Goal: Task Accomplishment & Management: Complete application form

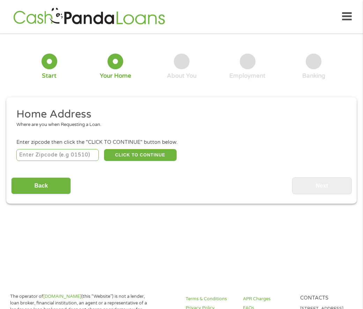
scroll to position [3, 0]
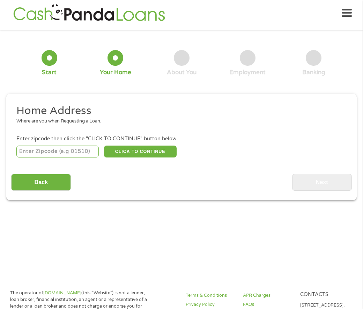
click at [77, 151] on input "number" at bounding box center [57, 151] width 83 height 12
type input "76006"
click at [134, 151] on button "CLICK TO CONTINUE" at bounding box center [140, 151] width 73 height 12
type input "76006"
type input "[GEOGRAPHIC_DATA]"
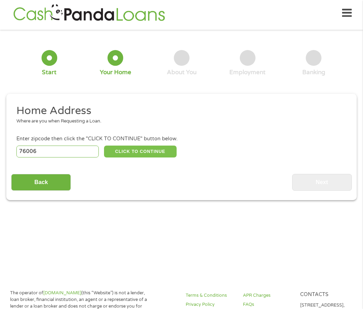
select select "[US_STATE]"
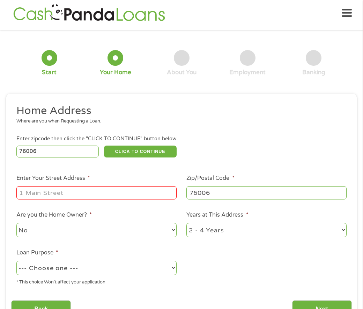
click at [51, 195] on input "Enter Your Street Address *" at bounding box center [96, 192] width 160 height 13
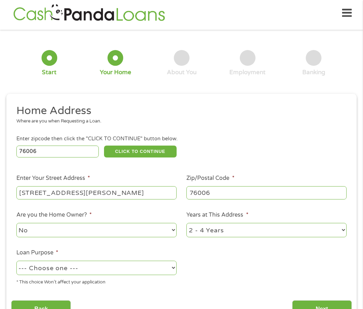
type input "[STREET_ADDRESS][PERSON_NAME]"
select select "no"
select select "24months"
select select "paybills"
drag, startPoint x: 172, startPoint y: 267, endPoint x: 177, endPoint y: 267, distance: 4.9
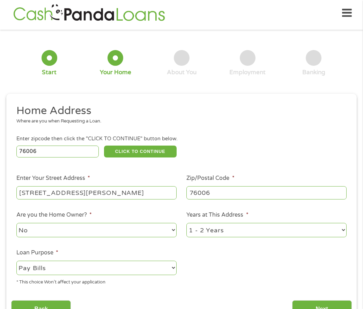
click at [172, 267] on select "--- Choose one --- Pay Bills Debt Consolidation Home Improvement Major Purchase…" at bounding box center [96, 267] width 160 height 14
click at [16, 260] on select "--- Choose one --- Pay Bills Debt Consolidation Home Improvement Major Purchase…" at bounding box center [96, 267] width 160 height 14
click at [212, 262] on ul "Home Address Where are you when Requesting a Loan. Enter zipcode then click the…" at bounding box center [181, 197] width 341 height 187
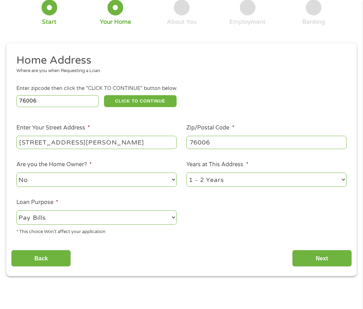
scroll to position [73, 0]
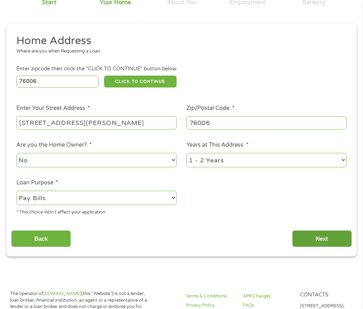
click at [317, 238] on input "Next" at bounding box center [323, 238] width 60 height 17
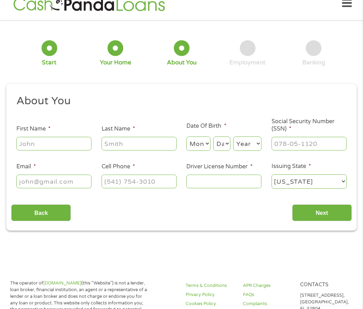
scroll to position [3, 0]
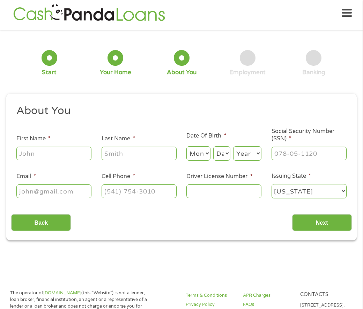
click at [63, 155] on input "First Name *" at bounding box center [53, 152] width 75 height 13
type input "t"
type input "[PERSON_NAME]"
type input "[GEOGRAPHIC_DATA]"
drag, startPoint x: 203, startPoint y: 153, endPoint x: 206, endPoint y: 150, distance: 4.7
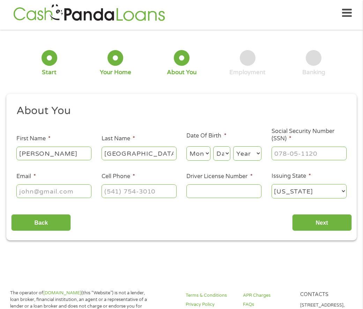
click at [203, 153] on select "Month 1 2 3 4 5 6 7 8 9 10 11 12" at bounding box center [199, 153] width 24 height 14
select select "8"
click at [187, 146] on select "Month 1 2 3 4 5 6 7 8 9 10 11 12" at bounding box center [199, 153] width 24 height 14
click at [224, 150] on select "Day 1 2 3 4 5 6 7 8 9 10 11 12 13 14 15 16 17 18 19 20 21 22 23 24 25 26 27 28 …" at bounding box center [222, 153] width 17 height 14
select select "31"
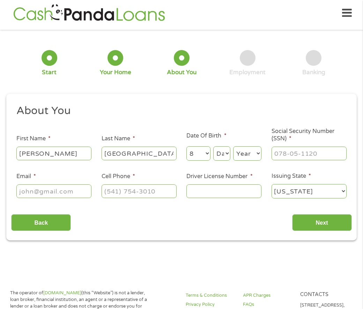
click at [214, 146] on select "Day 1 2 3 4 5 6 7 8 9 10 11 12 13 14 15 16 17 18 19 20 21 22 23 24 25 26 27 28 …" at bounding box center [222, 153] width 17 height 14
click at [253, 154] on select "Year [DATE] 2006 2005 2004 2003 2002 2001 2000 1999 1998 1997 1996 1995 1994 19…" at bounding box center [247, 153] width 28 height 14
select select "1990"
click at [233, 146] on select "Year [DATE] 2006 2005 2004 2003 2002 2001 2000 1999 1998 1997 1996 1995 1994 19…" at bounding box center [247, 153] width 28 height 14
click at [300, 156] on input "___-__-____" at bounding box center [309, 152] width 75 height 13
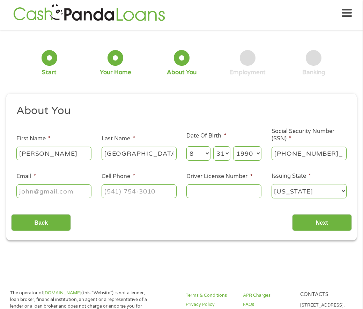
type input "423-35-5394"
click at [61, 189] on input "Email *" at bounding box center [53, 190] width 75 height 13
type input "[EMAIL_ADDRESS][DOMAIN_NAME]"
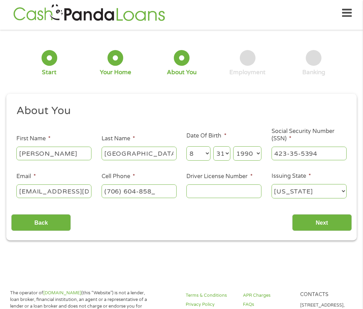
type input "[PHONE_NUMBER]"
click at [218, 192] on input "Driver License Number *" at bounding box center [224, 190] width 75 height 13
type input "45889732"
click at [314, 219] on input "Next" at bounding box center [323, 222] width 60 height 17
click at [314, 229] on input "Next" at bounding box center [323, 222] width 60 height 17
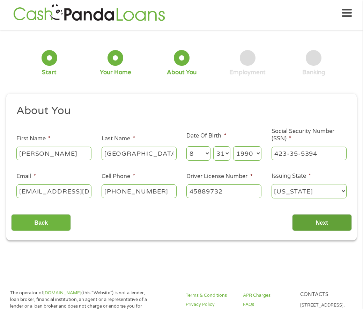
click at [329, 219] on input "Next" at bounding box center [323, 222] width 60 height 17
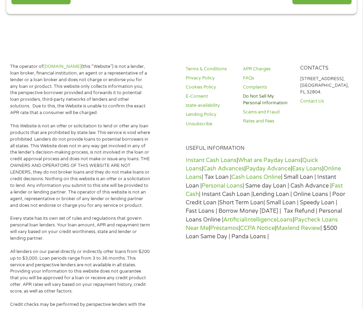
scroll to position [125, 0]
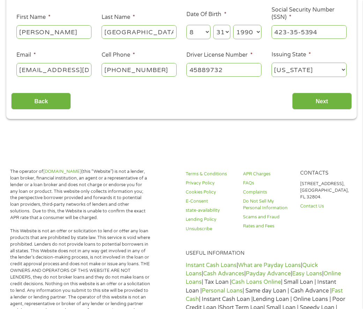
click at [335, 67] on select "[US_STATE] [US_STATE] [US_STATE] [US_STATE] [US_STATE] [US_STATE] [US_STATE] [U…" at bounding box center [309, 70] width 75 height 14
click at [272, 63] on select "[US_STATE] [US_STATE] [US_STATE] [US_STATE] [US_STATE] [US_STATE] [US_STATE] [U…" at bounding box center [309, 70] width 75 height 14
click at [322, 69] on select "[US_STATE] [US_STATE] [US_STATE] [US_STATE] [US_STATE] [US_STATE] [US_STATE] [U…" at bounding box center [309, 70] width 75 height 14
select select "[US_STATE]"
click at [272, 63] on select "[US_STATE] [US_STATE] [US_STATE] [US_STATE] [US_STATE] [US_STATE] [US_STATE] [U…" at bounding box center [309, 70] width 75 height 14
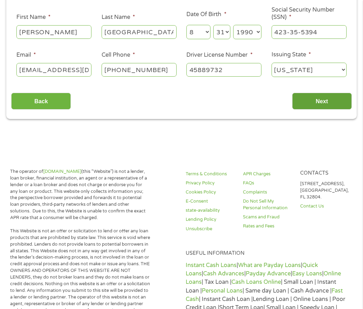
click at [327, 103] on input "Next" at bounding box center [323, 101] width 60 height 17
click at [326, 98] on input "Next" at bounding box center [323, 101] width 60 height 17
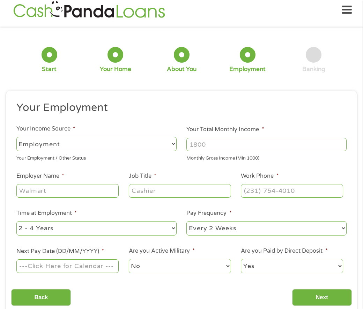
scroll to position [3, 0]
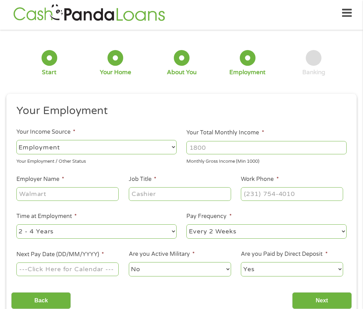
click at [167, 149] on select "--- Choose one --- Employment [DEMOGRAPHIC_DATA] Benefits" at bounding box center [96, 147] width 160 height 14
click at [16, 140] on select "--- Choose one --- Employment [DEMOGRAPHIC_DATA] Benefits" at bounding box center [96, 147] width 160 height 14
click at [238, 147] on input "Your Total Monthly Income *" at bounding box center [267, 147] width 160 height 13
click at [340, 150] on input "1000" at bounding box center [267, 147] width 160 height 13
click at [342, 150] on input "1000" at bounding box center [267, 147] width 160 height 13
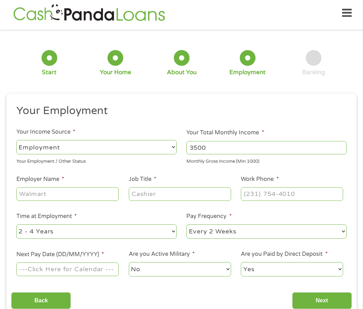
type input "3500"
click at [39, 192] on input "Employer Name *" at bounding box center [67, 193] width 102 height 13
type input "[US_STATE] Health Family Care"
type input "Receptionist"
type input "[PHONE_NUMBER]"
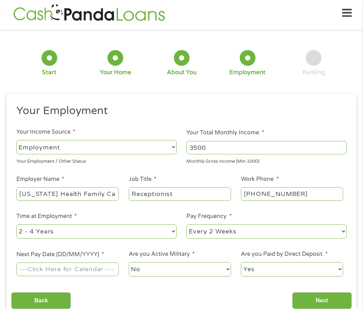
click at [99, 271] on input "Next Pay Date (DD/MM/YYYY) *" at bounding box center [67, 268] width 102 height 13
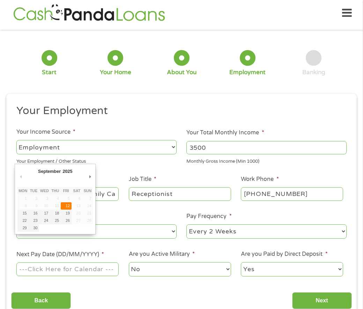
type input "[DATE]"
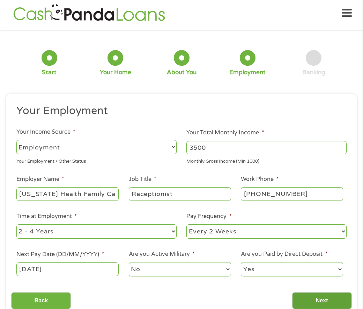
click at [326, 295] on input "Next" at bounding box center [323, 300] width 60 height 17
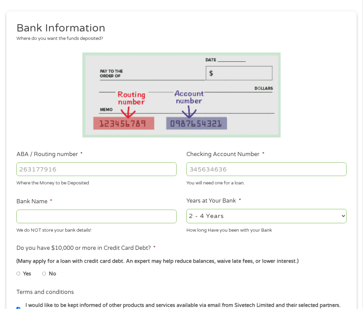
scroll to position [108, 0]
